Goal: Find specific page/section: Find specific page/section

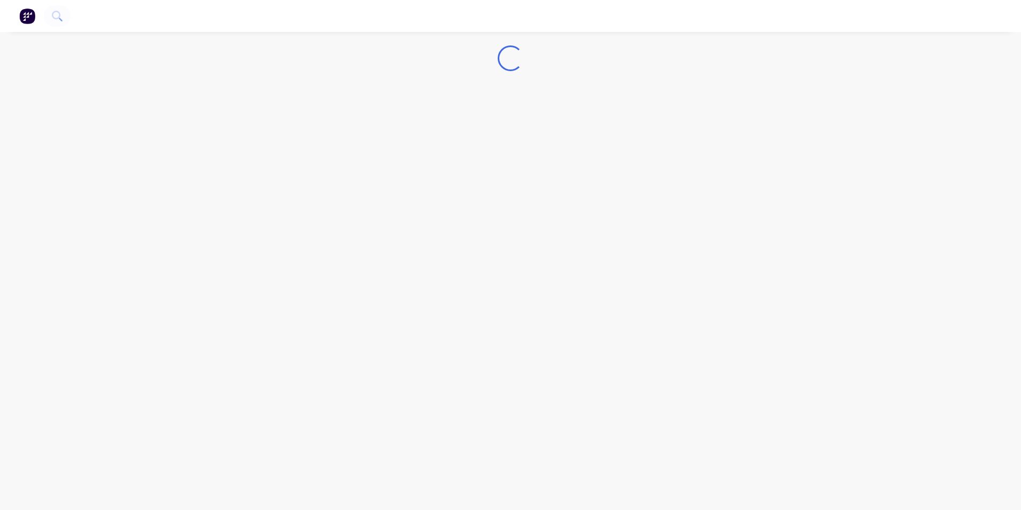
click at [28, 21] on img "button" at bounding box center [27, 16] width 16 height 16
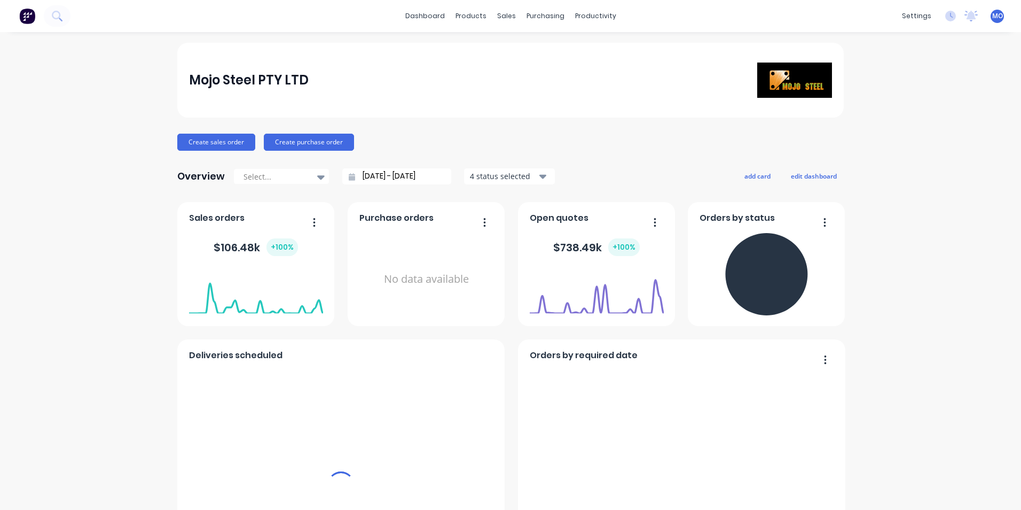
drag, startPoint x: 498, startPoint y: 20, endPoint x: 510, endPoint y: 41, distance: 24.1
click at [498, 19] on div "sales" at bounding box center [506, 16] width 29 height 16
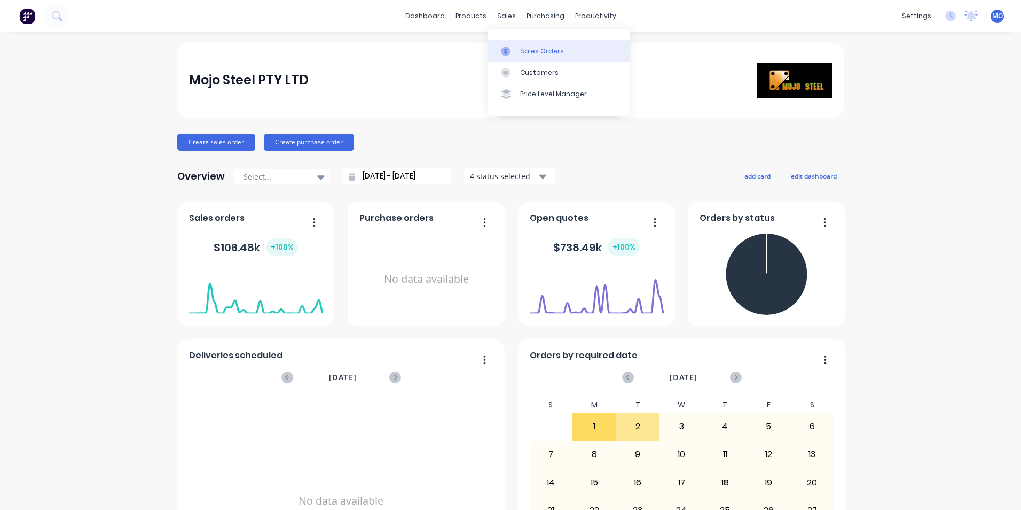
click at [527, 54] on div "Sales Orders" at bounding box center [542, 51] width 44 height 10
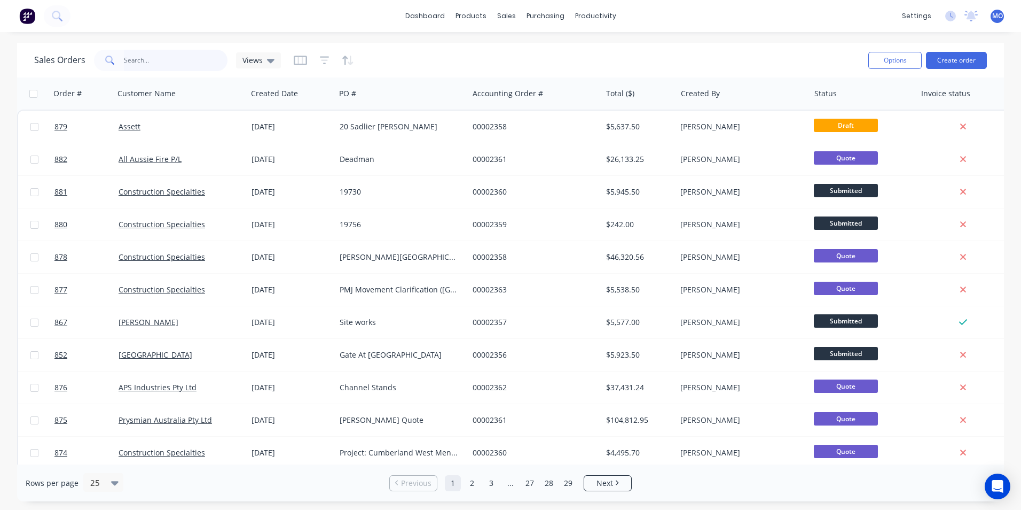
click at [138, 64] on input "text" at bounding box center [176, 60] width 104 height 21
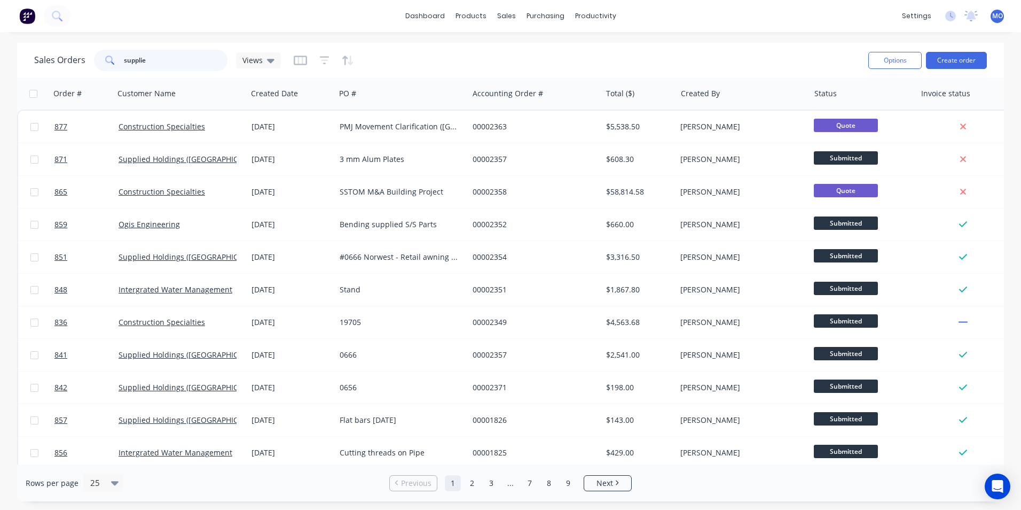
type input "supplie"
